Goal: Task Accomplishment & Management: Use online tool/utility

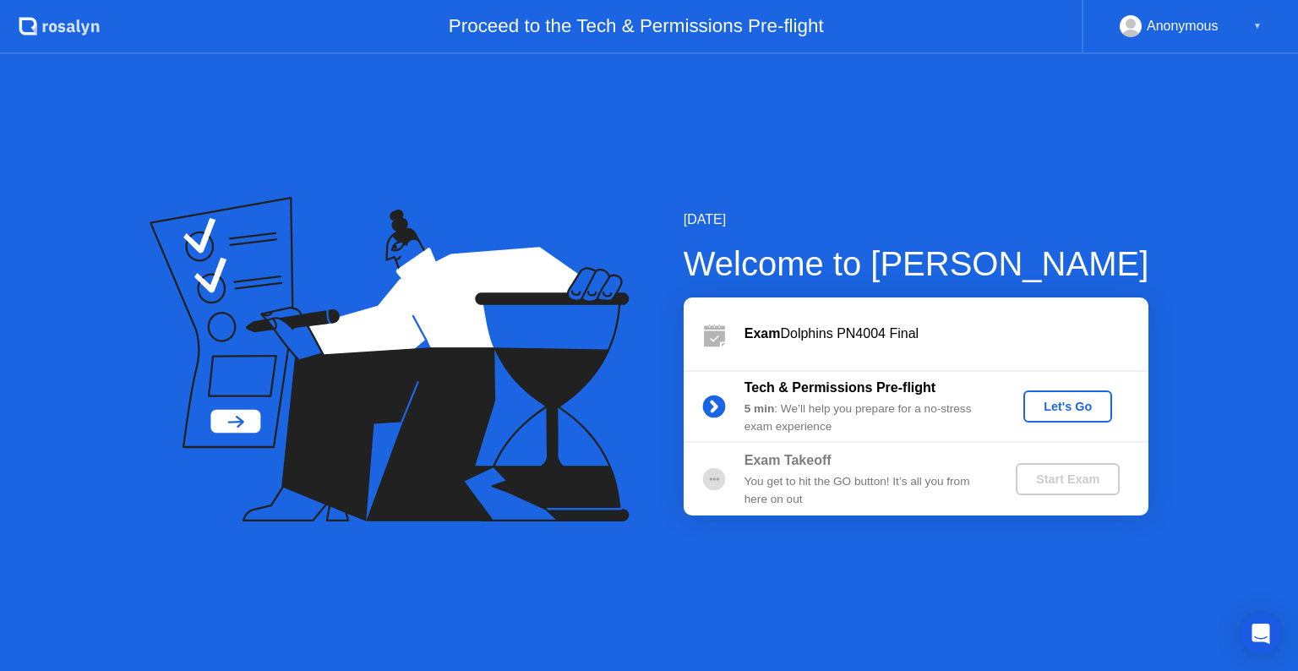
click at [1075, 409] on div "Let's Go" at bounding box center [1068, 407] width 75 height 14
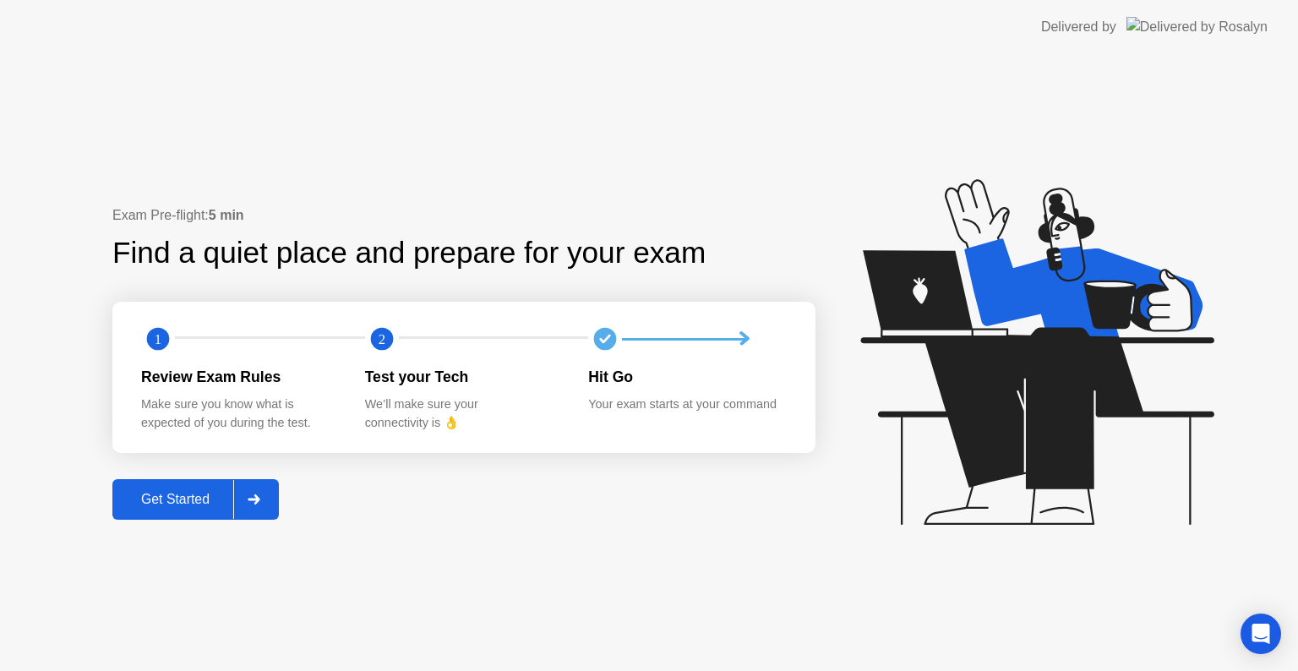
click at [152, 501] on div "Get Started" at bounding box center [176, 499] width 116 height 15
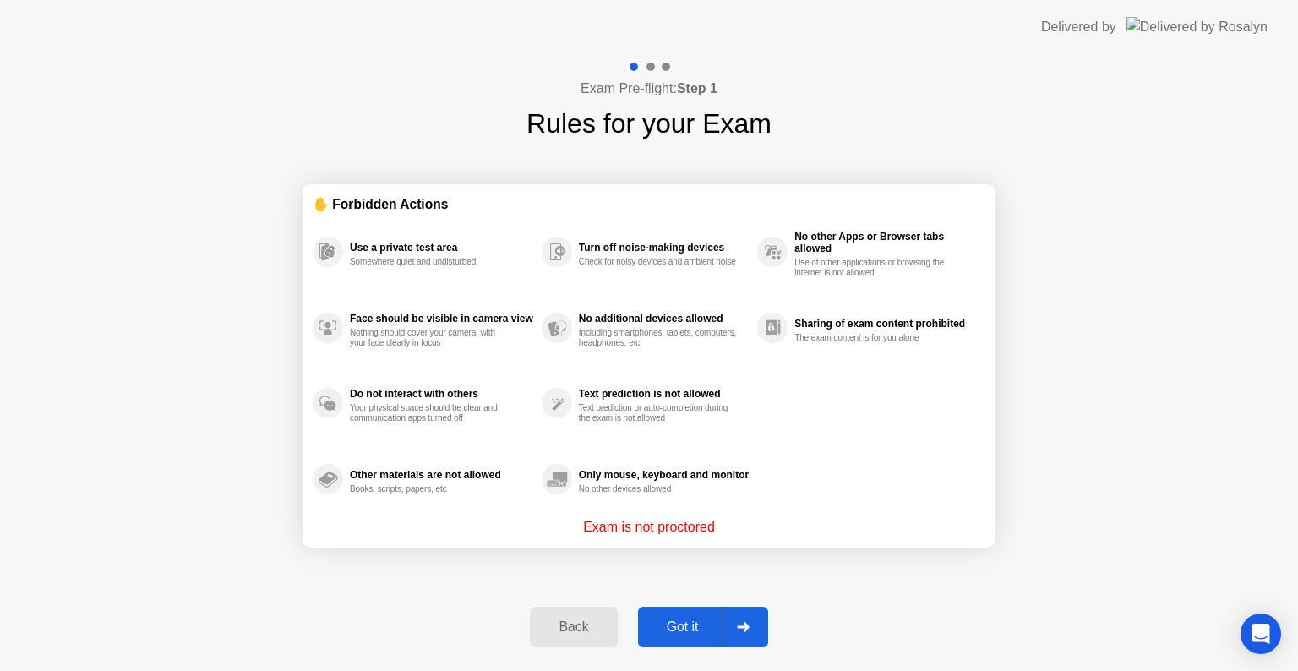
click at [676, 640] on button "Got it" at bounding box center [703, 627] width 130 height 41
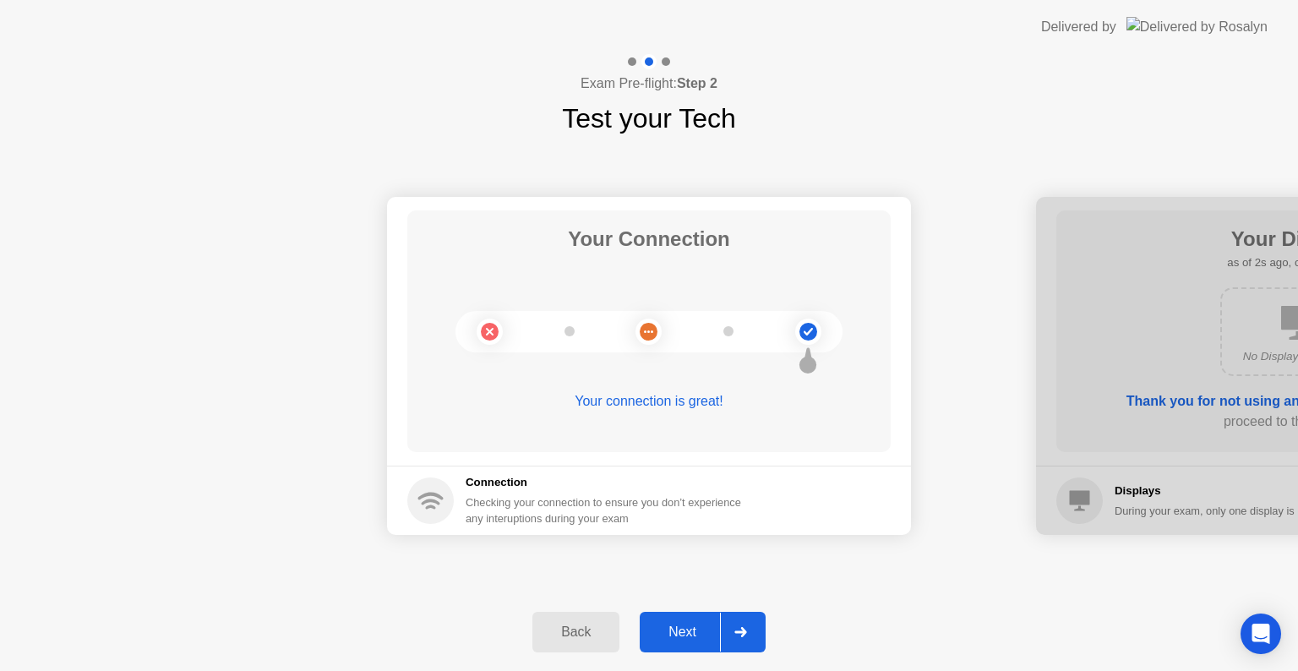
click at [676, 640] on div "Next" at bounding box center [682, 632] width 75 height 15
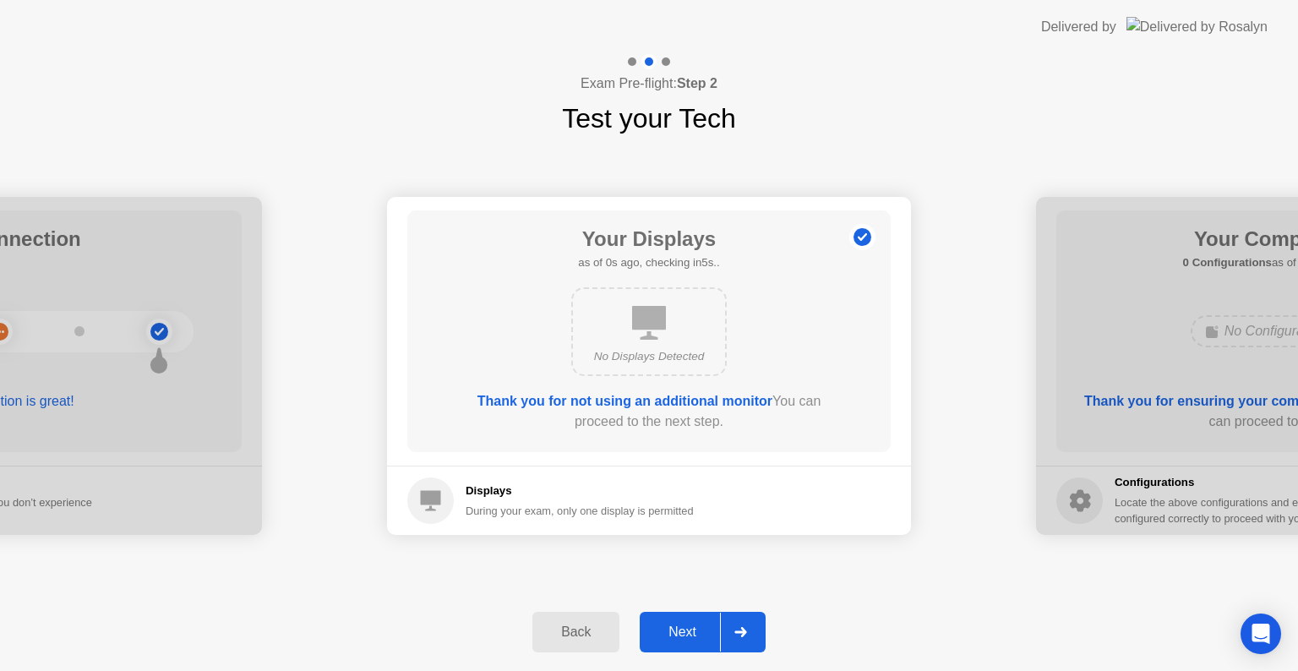
click at [676, 640] on div "Next" at bounding box center [682, 632] width 75 height 15
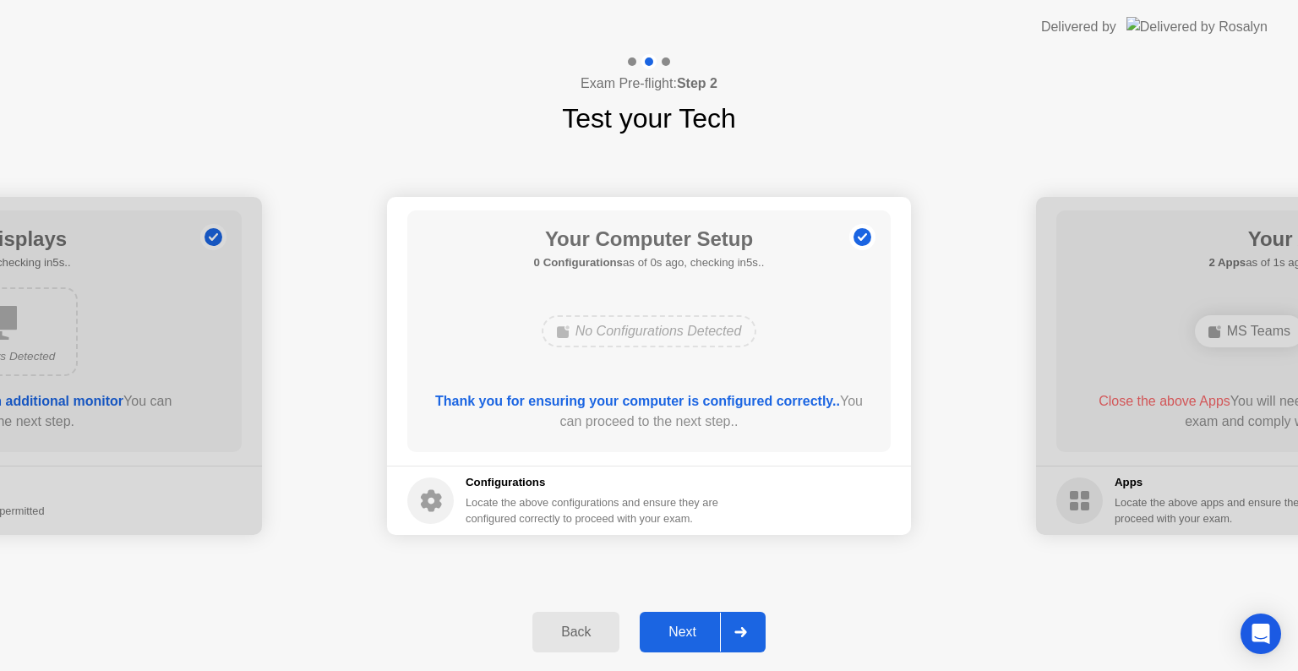
click at [676, 640] on div "Next" at bounding box center [682, 632] width 75 height 15
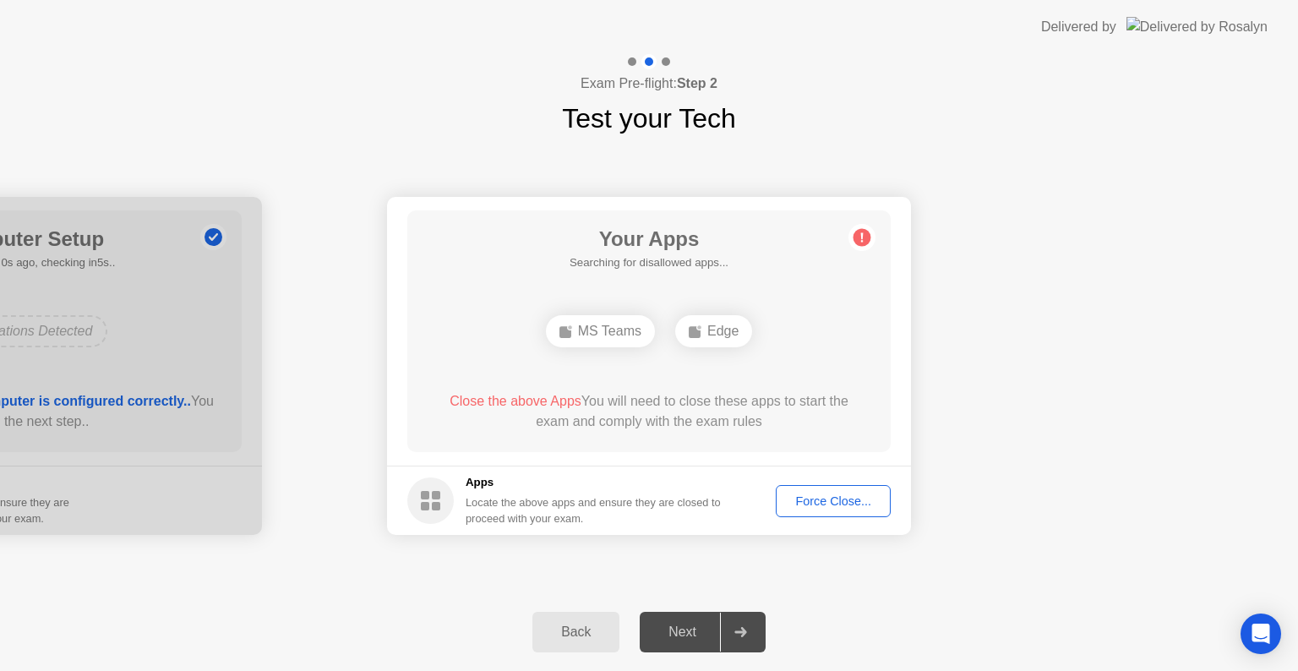
click at [864, 504] on div "Force Close..." at bounding box center [833, 502] width 103 height 14
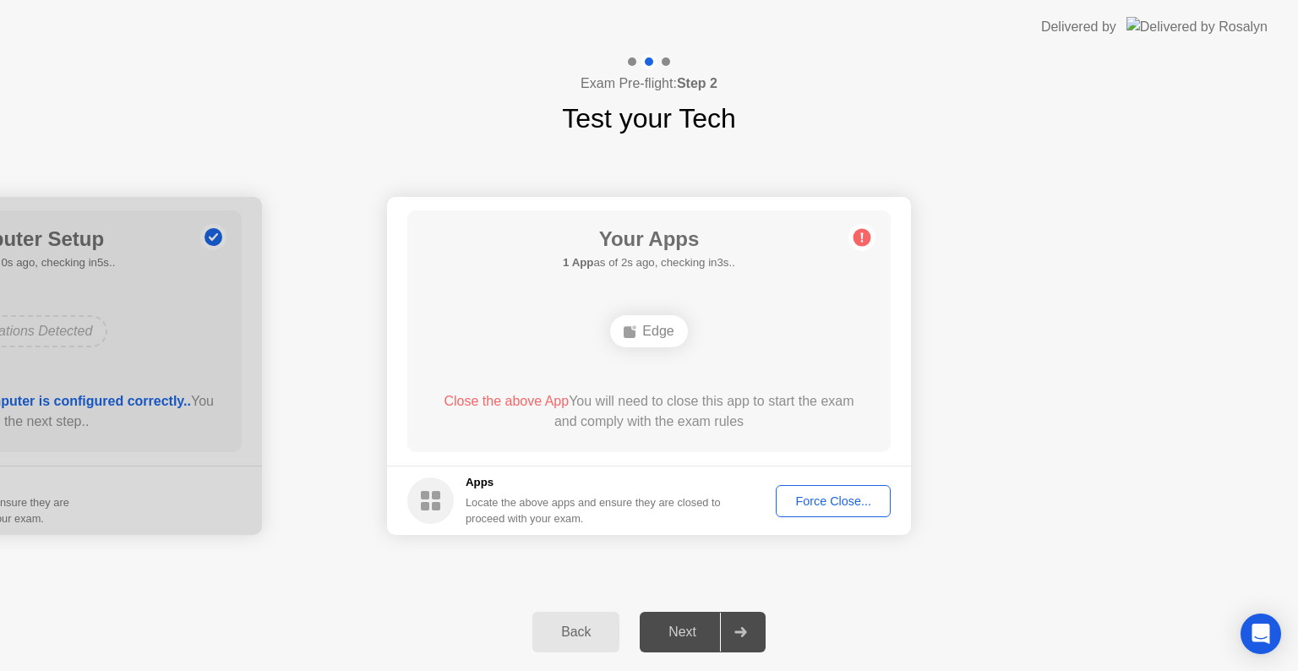
click at [818, 506] on div "Force Close..." at bounding box center [833, 502] width 103 height 14
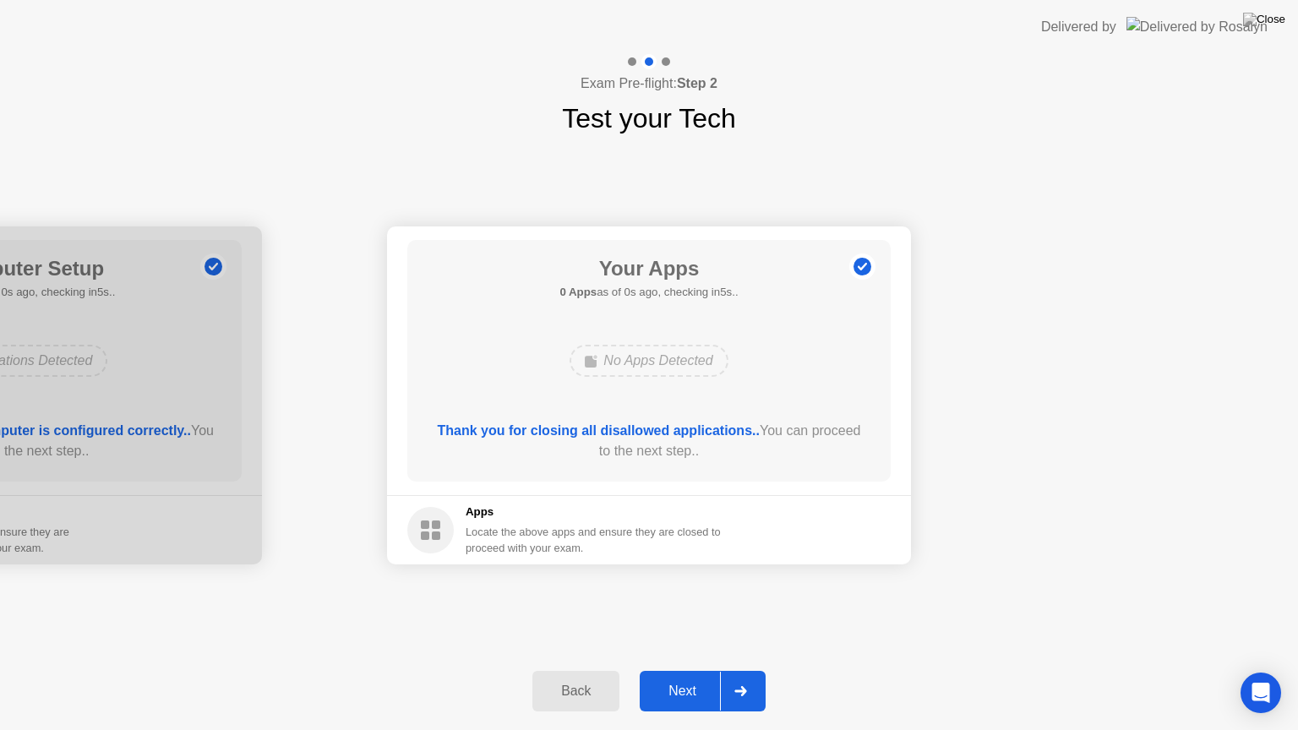
drag, startPoint x: 599, startPoint y: 628, endPoint x: 599, endPoint y: 648, distance: 19.4
click at [599, 648] on div "Exam Pre-flight: Step 2 Test your Tech Your Connection Your connection is great…" at bounding box center [649, 392] width 1298 height 676
click at [711, 670] on div "Next" at bounding box center [682, 691] width 75 height 15
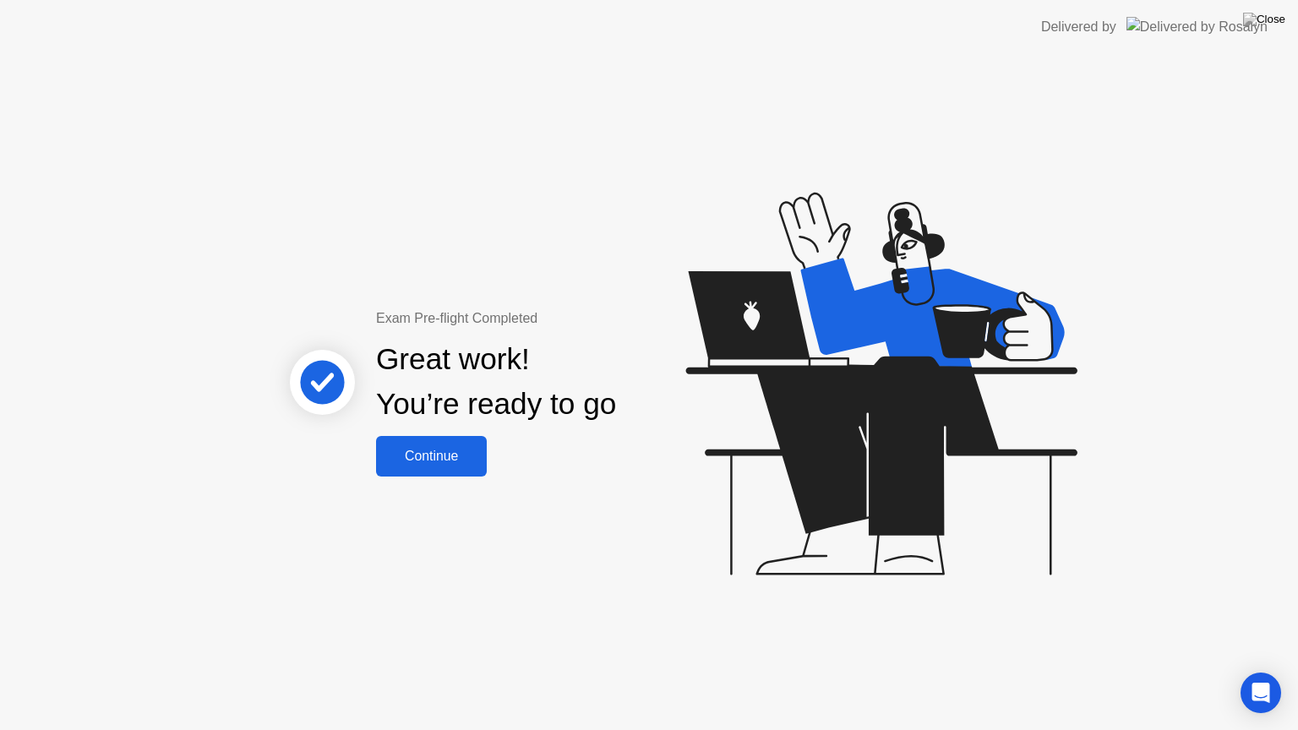
click at [430, 457] on div "Continue" at bounding box center [431, 456] width 101 height 15
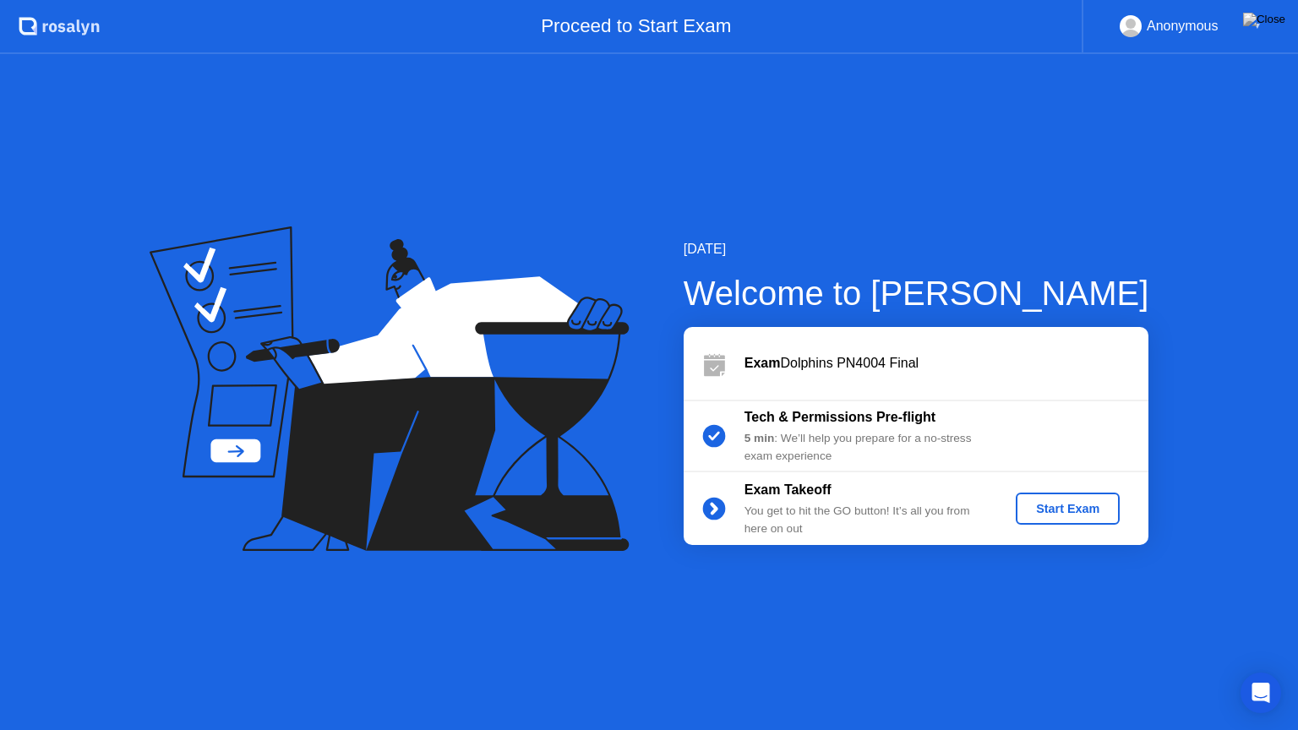
click at [1078, 514] on div "Start Exam" at bounding box center [1068, 509] width 90 height 14
